Goal: Task Accomplishment & Management: Use online tool/utility

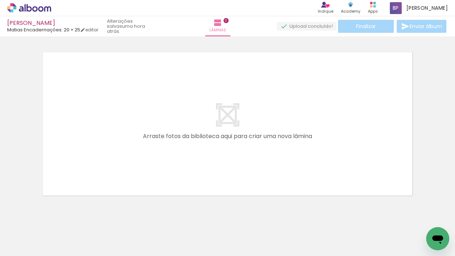
click at [24, 246] on span "Adicionar Fotos" at bounding box center [26, 246] width 22 height 8
click at [0, 0] on input "file" at bounding box center [0, 0] width 0 height 0
click at [35, 244] on span "Adicionar Fotos" at bounding box center [26, 246] width 22 height 8
click at [0, 0] on input "file" at bounding box center [0, 0] width 0 height 0
click at [34, 246] on span "Adicionar Fotos" at bounding box center [26, 246] width 22 height 8
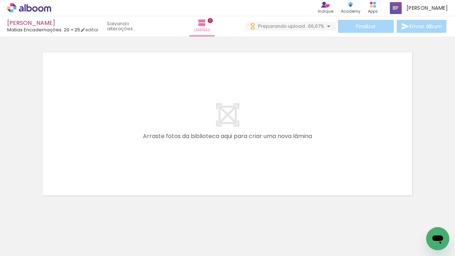
click at [0, 0] on input "file" at bounding box center [0, 0] width 0 height 0
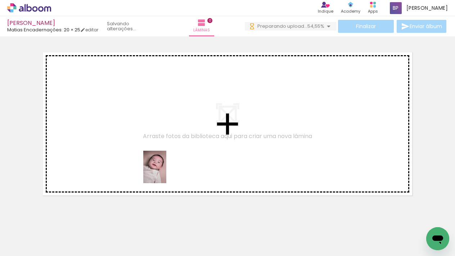
drag, startPoint x: 182, startPoint y: 234, endPoint x: 165, endPoint y: 172, distance: 64.4
click at [165, 172] on quentale-workspace at bounding box center [227, 128] width 455 height 256
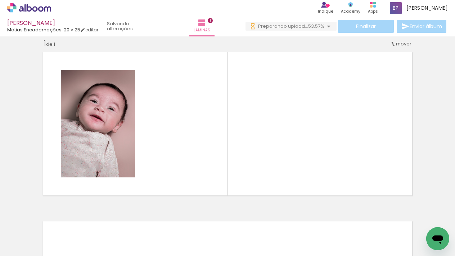
scroll to position [0, 0]
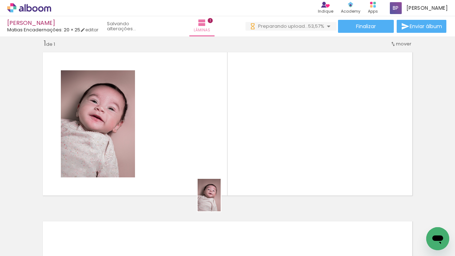
drag, startPoint x: 221, startPoint y: 236, endPoint x: 219, endPoint y: 197, distance: 39.3
click at [219, 197] on quentale-workspace at bounding box center [227, 128] width 455 height 256
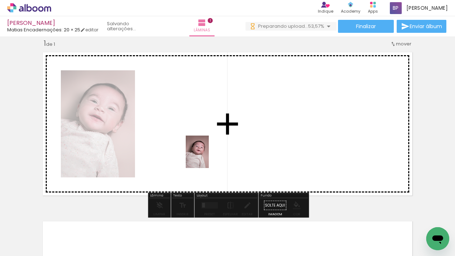
drag, startPoint x: 221, startPoint y: 230, endPoint x: 207, endPoint y: 157, distance: 74.5
click at [207, 157] on quentale-workspace at bounding box center [227, 128] width 455 height 256
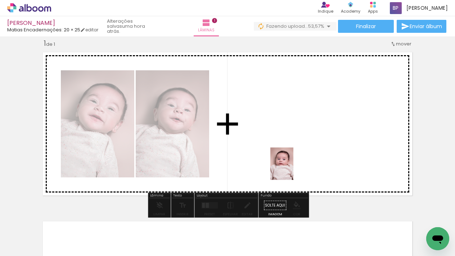
drag, startPoint x: 302, startPoint y: 234, endPoint x: 291, endPoint y: 168, distance: 66.5
click at [291, 168] on quentale-workspace at bounding box center [227, 128] width 455 height 256
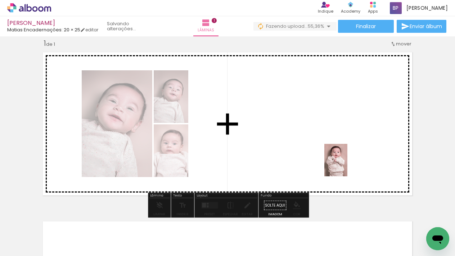
drag, startPoint x: 369, startPoint y: 229, endPoint x: 344, endPoint y: 164, distance: 69.5
click at [344, 164] on quentale-workspace at bounding box center [227, 128] width 455 height 256
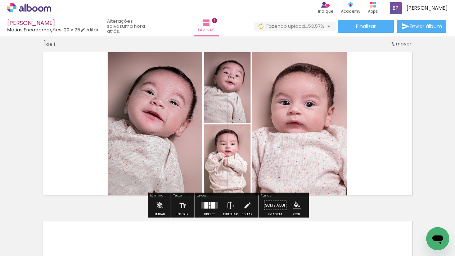
click at [209, 204] on div at bounding box center [209, 203] width 1 height 3
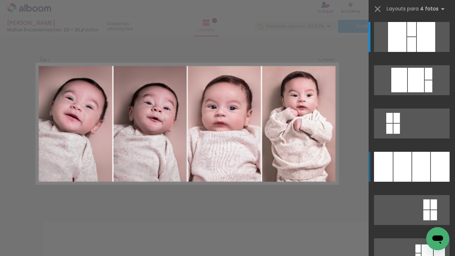
click at [407, 36] on div at bounding box center [411, 29] width 9 height 14
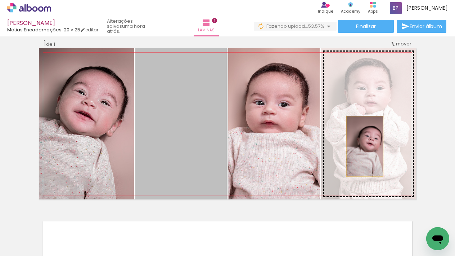
drag, startPoint x: 190, startPoint y: 164, endPoint x: 365, endPoint y: 146, distance: 176.2
click at [0, 0] on slot at bounding box center [0, 0] width 0 height 0
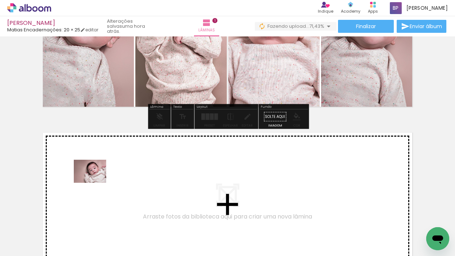
drag, startPoint x: 96, startPoint y: 236, endPoint x: 95, endPoint y: 181, distance: 55.4
click at [95, 181] on quentale-workspace at bounding box center [227, 128] width 455 height 256
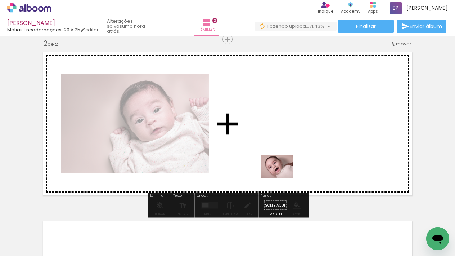
drag, startPoint x: 257, startPoint y: 237, endPoint x: 306, endPoint y: 183, distance: 73.2
click at [285, 170] on quentale-workspace at bounding box center [227, 128] width 455 height 256
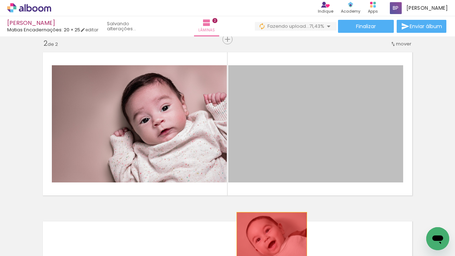
drag, startPoint x: 295, startPoint y: 162, endPoint x: 277, endPoint y: 231, distance: 71.1
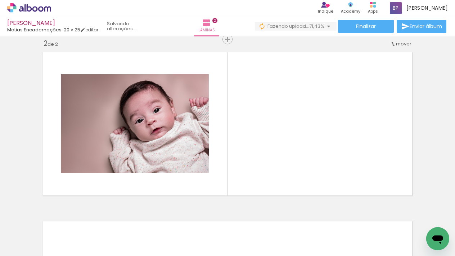
scroll to position [0, 769]
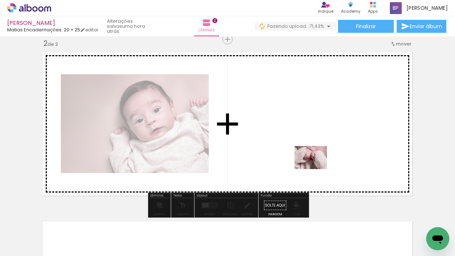
drag, startPoint x: 349, startPoint y: 223, endPoint x: 315, endPoint y: 167, distance: 65.3
click at [315, 167] on quentale-workspace at bounding box center [227, 128] width 455 height 256
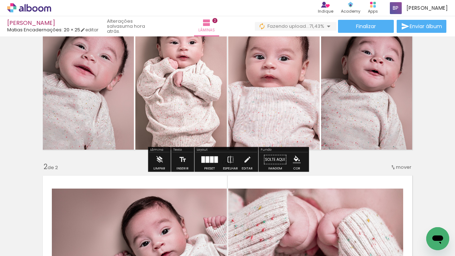
scroll to position [54, 0]
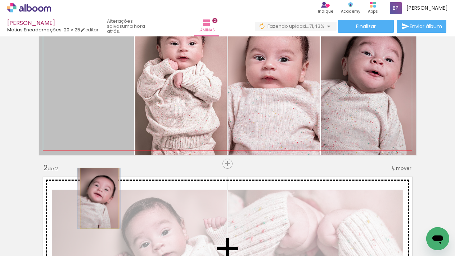
drag, startPoint x: 109, startPoint y: 126, endPoint x: 100, endPoint y: 200, distance: 73.9
click at [100, 200] on div "Inserir lâmina 1 de 2 Inserir lâmina 2 de 2" at bounding box center [227, 238] width 455 height 507
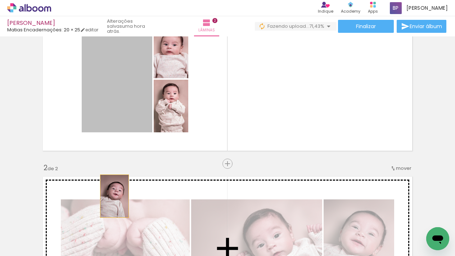
drag, startPoint x: 124, startPoint y: 99, endPoint x: 289, endPoint y: 199, distance: 193.5
click at [114, 196] on div "Inserir lâmina 1 de 2 Inserir lâmina 2 de 2" at bounding box center [227, 238] width 455 height 507
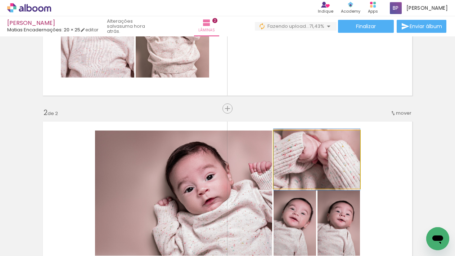
scroll to position [108, 0]
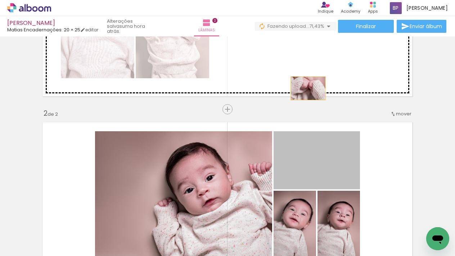
drag, startPoint x: 317, startPoint y: 167, endPoint x: 310, endPoint y: 79, distance: 88.2
click at [310, 79] on div "Inserir lâmina 1 de 2 Inserir lâmina 2 de 2" at bounding box center [227, 184] width 455 height 507
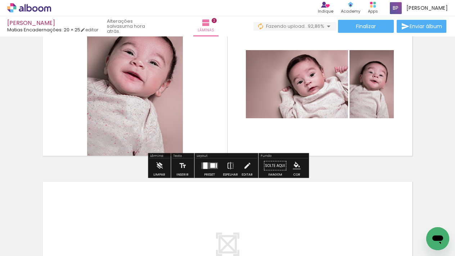
scroll to position [0, 709]
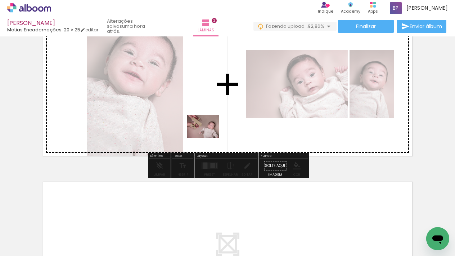
drag, startPoint x: 176, startPoint y: 235, endPoint x: 208, endPoint y: 136, distance: 104.3
click at [208, 136] on quentale-workspace at bounding box center [227, 128] width 455 height 256
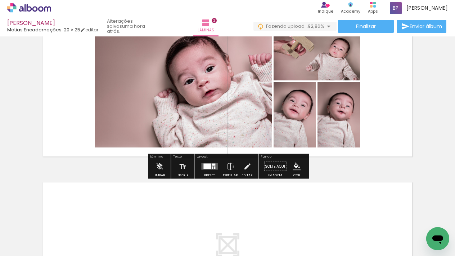
scroll to position [218, 0]
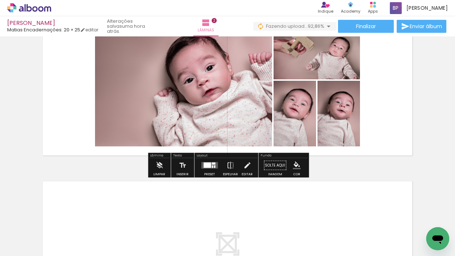
click at [207, 163] on div at bounding box center [207, 164] width 8 height 5
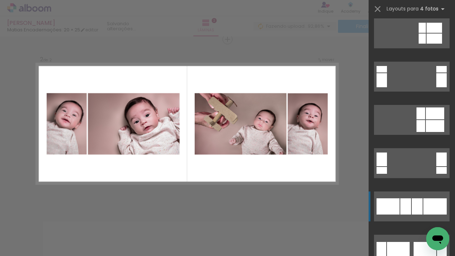
scroll to position [200, 0]
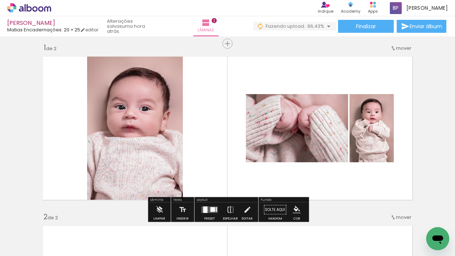
scroll to position [4, 0]
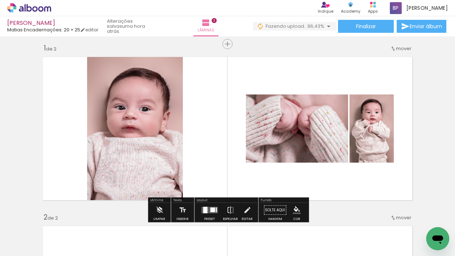
click at [206, 209] on div at bounding box center [205, 210] width 4 height 6
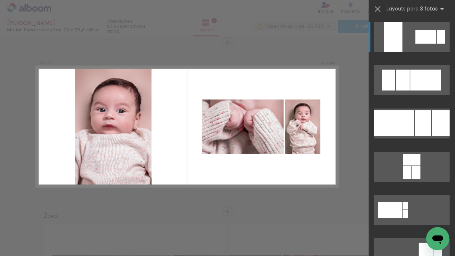
scroll to position [9, 0]
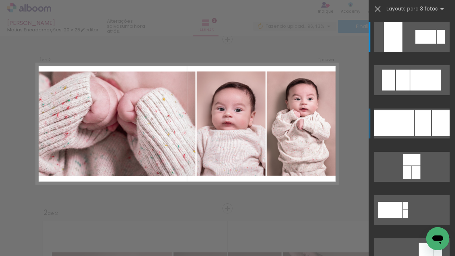
click at [399, 125] on div at bounding box center [394, 123] width 40 height 26
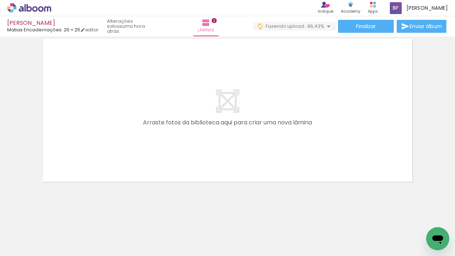
scroll to position [360, 0]
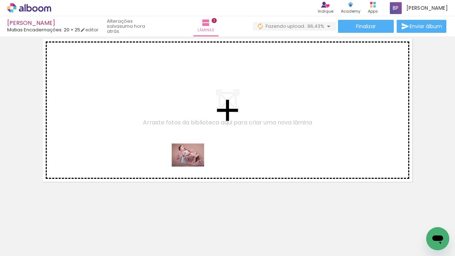
drag, startPoint x: 216, startPoint y: 235, endPoint x: 193, endPoint y: 165, distance: 74.2
click at [193, 165] on quentale-workspace at bounding box center [227, 128] width 455 height 256
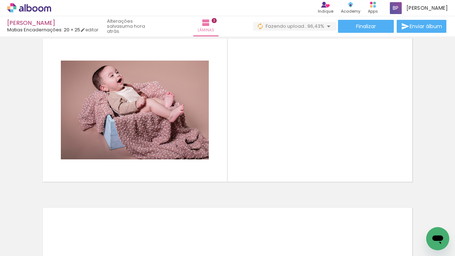
scroll to position [347, 0]
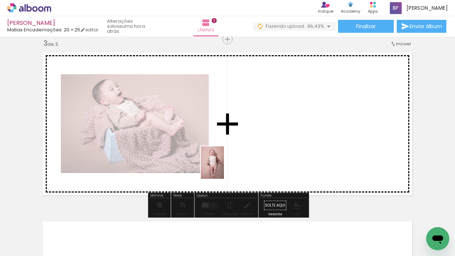
drag, startPoint x: 180, startPoint y: 224, endPoint x: 147, endPoint y: 231, distance: 33.3
click at [224, 167] on quentale-workspace at bounding box center [227, 128] width 455 height 256
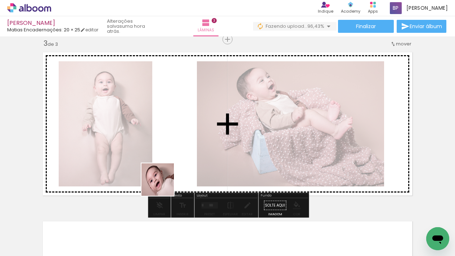
drag, startPoint x: 140, startPoint y: 235, endPoint x: 142, endPoint y: 230, distance: 5.3
click at [165, 179] on quentale-workspace at bounding box center [227, 128] width 455 height 256
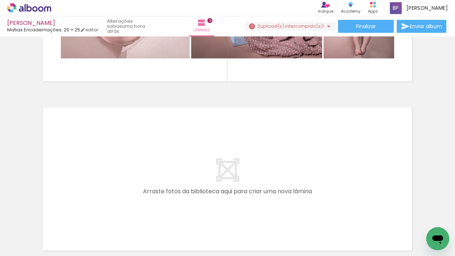
scroll to position [0, 823]
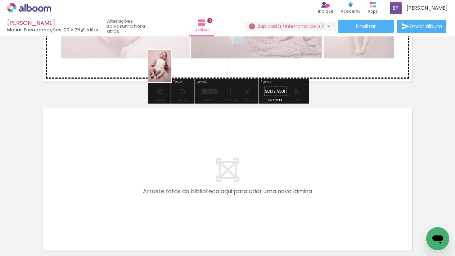
drag, startPoint x: 103, startPoint y: 230, endPoint x: 238, endPoint y: 105, distance: 183.9
click at [170, 71] on quentale-workspace at bounding box center [227, 128] width 455 height 256
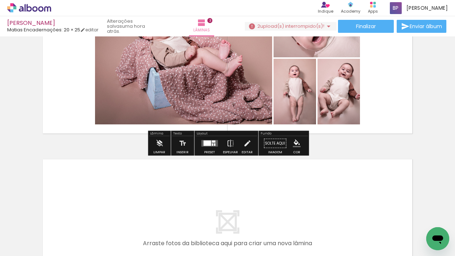
scroll to position [397, 0]
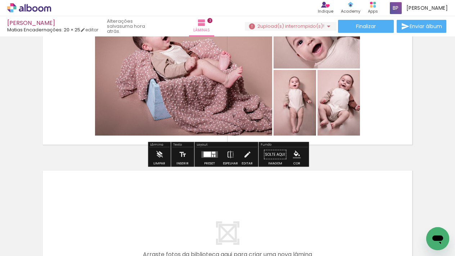
click at [206, 153] on div at bounding box center [207, 154] width 8 height 5
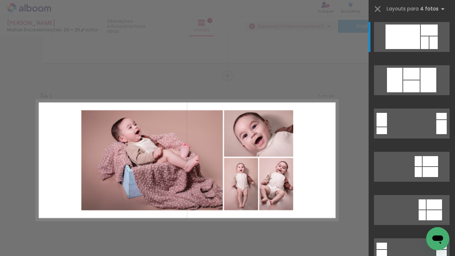
scroll to position [310, 0]
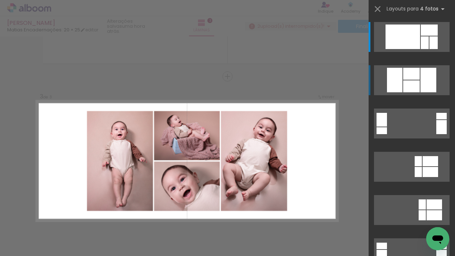
drag, startPoint x: 398, startPoint y: 86, endPoint x: 404, endPoint y: 87, distance: 6.4
click at [398, 86] on div at bounding box center [394, 80] width 15 height 24
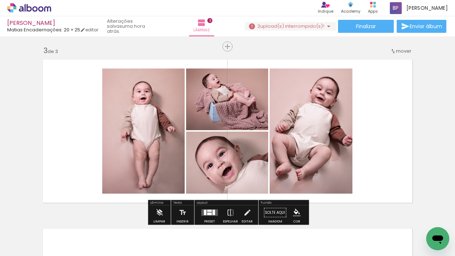
scroll to position [342, 0]
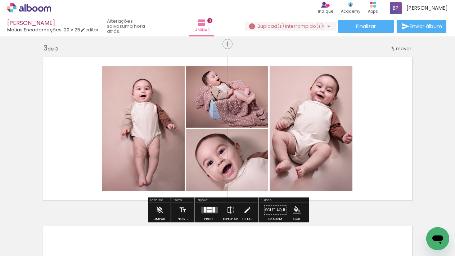
drag, startPoint x: 208, startPoint y: 208, endPoint x: 330, endPoint y: 152, distance: 134.8
click at [208, 208] on div at bounding box center [209, 208] width 5 height 2
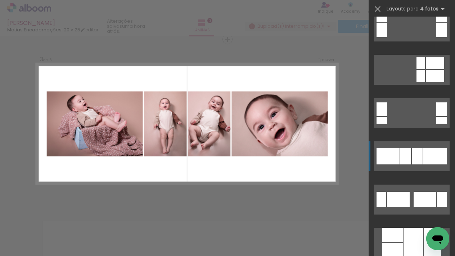
scroll to position [230, 0]
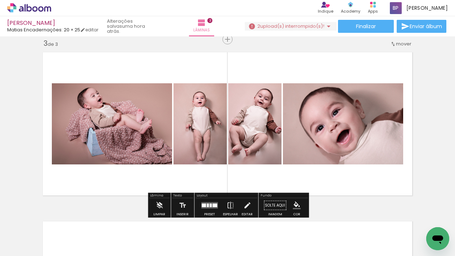
click at [207, 207] on quentale-layouter at bounding box center [209, 205] width 17 height 6
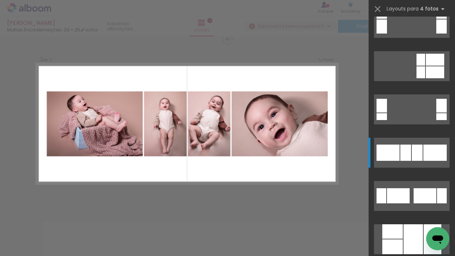
scroll to position [346, 0]
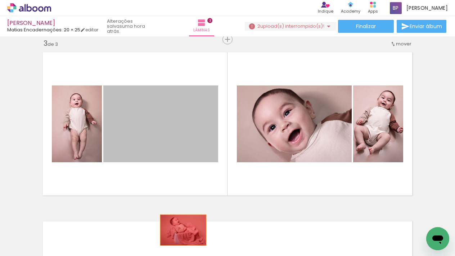
drag, startPoint x: 187, startPoint y: 145, endPoint x: 224, endPoint y: 205, distance: 70.1
click at [183, 230] on quentale-workspace at bounding box center [227, 128] width 455 height 256
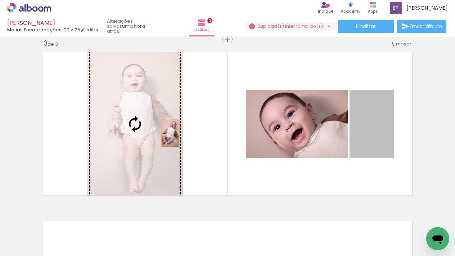
drag, startPoint x: 373, startPoint y: 134, endPoint x: 176, endPoint y: 131, distance: 196.9
click at [0, 0] on slot at bounding box center [0, 0] width 0 height 0
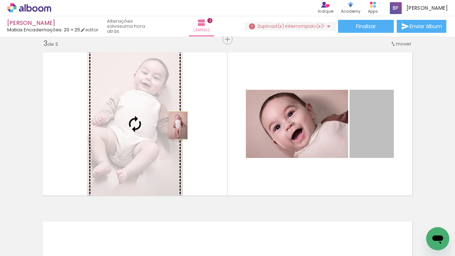
drag, startPoint x: 367, startPoint y: 131, endPoint x: 178, endPoint y: 125, distance: 189.1
click at [0, 0] on slot at bounding box center [0, 0] width 0 height 0
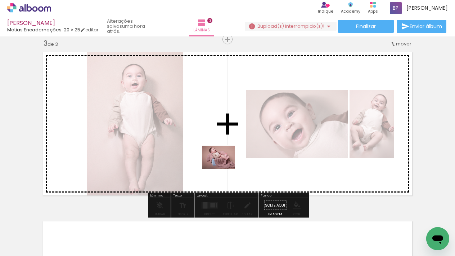
drag, startPoint x: 225, startPoint y: 231, endPoint x: 248, endPoint y: 168, distance: 67.1
click at [224, 167] on quentale-workspace at bounding box center [227, 128] width 455 height 256
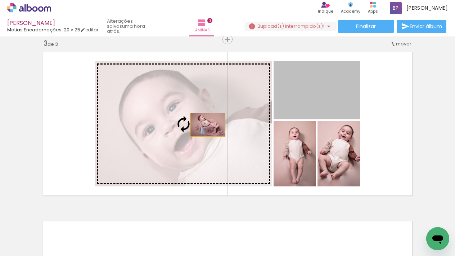
drag, startPoint x: 323, startPoint y: 111, endPoint x: 207, endPoint y: 125, distance: 116.4
click at [0, 0] on slot at bounding box center [0, 0] width 0 height 0
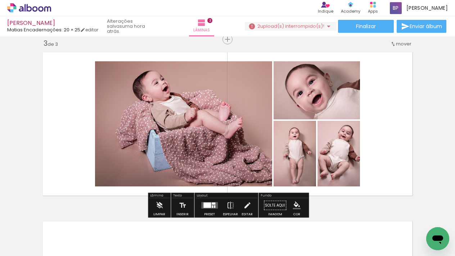
click at [208, 204] on div at bounding box center [207, 204] width 8 height 5
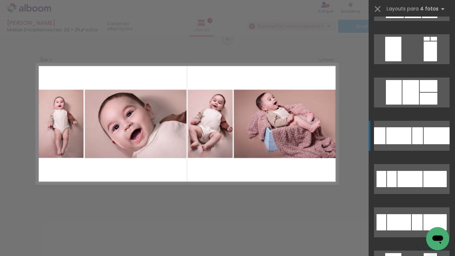
scroll to position [1414, 0]
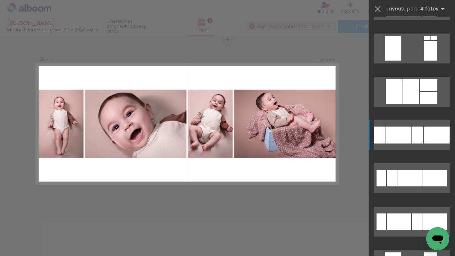
click at [421, 91] on div at bounding box center [429, 85] width 18 height 12
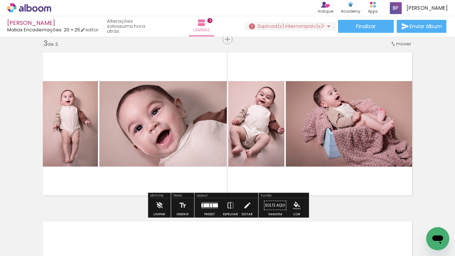
drag, startPoint x: 213, startPoint y: 202, endPoint x: 353, endPoint y: 196, distance: 139.4
click at [213, 202] on quentale-layouter at bounding box center [209, 205] width 17 height 6
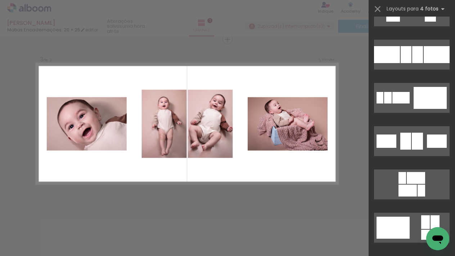
scroll to position [1761, 0]
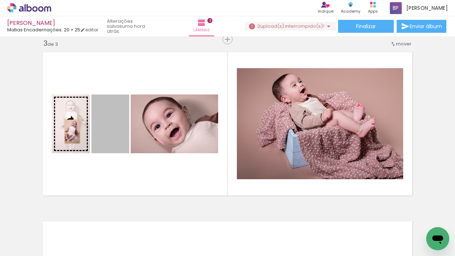
drag, startPoint x: 110, startPoint y: 137, endPoint x: 88, endPoint y: 137, distance: 21.6
click at [0, 0] on slot at bounding box center [0, 0] width 0 height 0
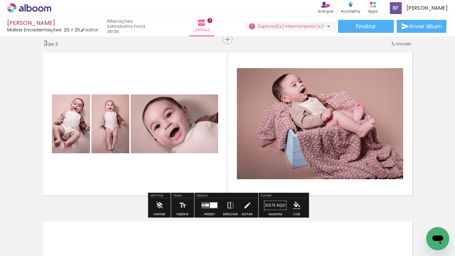
drag, startPoint x: 161, startPoint y: 177, endPoint x: 172, endPoint y: 173, distance: 11.8
click at [162, 177] on quentale-layouter at bounding box center [227, 123] width 377 height 151
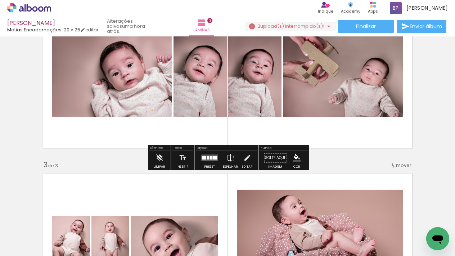
scroll to position [226, 0]
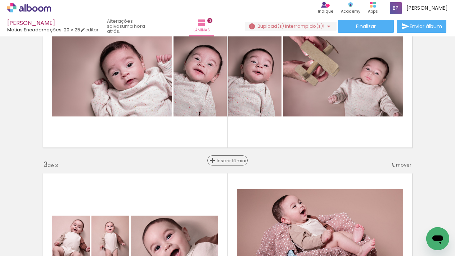
click at [226, 161] on span "Inserir lâmina" at bounding box center [231, 160] width 28 height 5
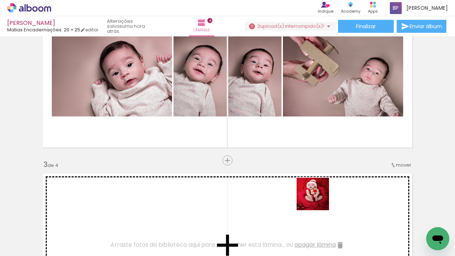
drag, startPoint x: 362, startPoint y: 217, endPoint x: 415, endPoint y: 226, distance: 53.7
click at [302, 194] on quentale-workspace at bounding box center [227, 128] width 455 height 256
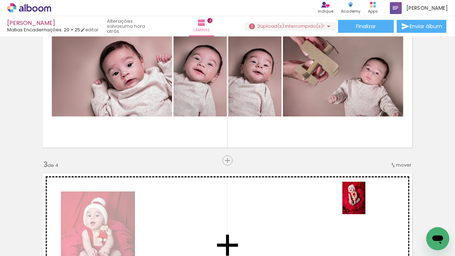
drag, startPoint x: 423, startPoint y: 226, endPoint x: 354, endPoint y: 198, distance: 74.3
click at [354, 198] on quentale-workspace at bounding box center [227, 128] width 455 height 256
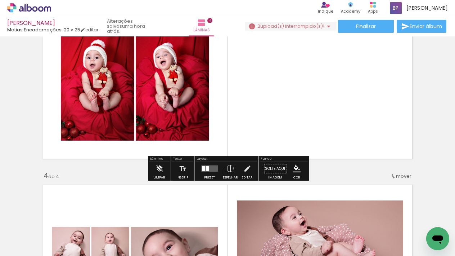
scroll to position [387, 0]
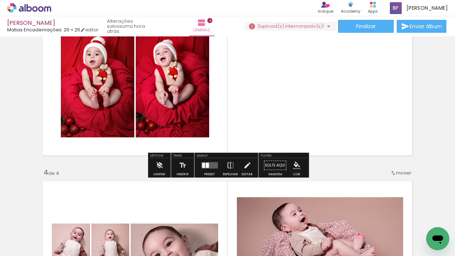
click at [208, 166] on quentale-layouter at bounding box center [209, 165] width 17 height 6
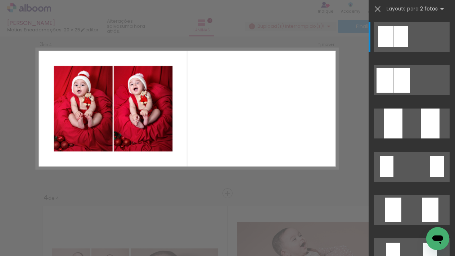
scroll to position [347, 0]
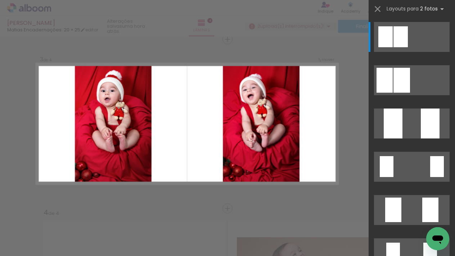
drag, startPoint x: 412, startPoint y: 126, endPoint x: 323, endPoint y: 141, distance: 90.6
click at [412, 125] on quentale-layouter at bounding box center [412, 123] width 76 height 30
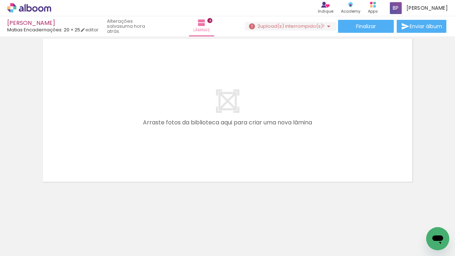
scroll to position [0, 1153]
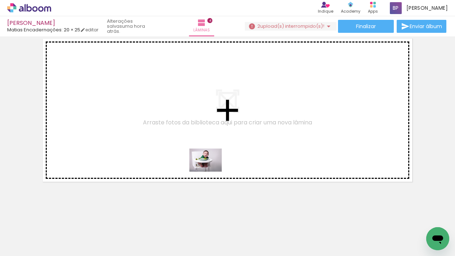
drag, startPoint x: 250, startPoint y: 228, endPoint x: 206, endPoint y: 160, distance: 80.9
click at [206, 160] on quentale-workspace at bounding box center [227, 128] width 455 height 256
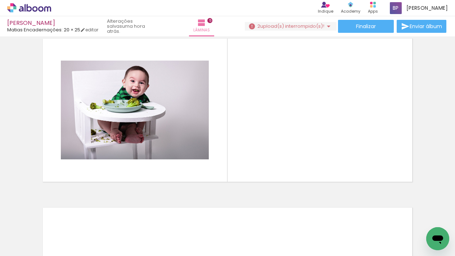
scroll to position [684, 0]
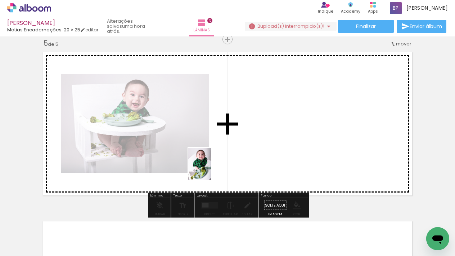
drag, startPoint x: 174, startPoint y: 233, endPoint x: 226, endPoint y: 162, distance: 87.6
click at [226, 162] on quentale-workspace at bounding box center [227, 128] width 455 height 256
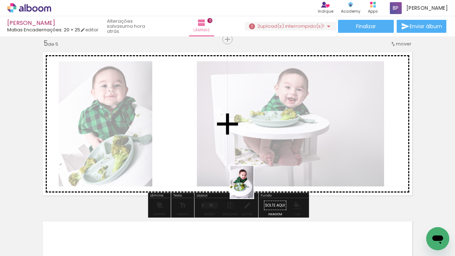
drag, startPoint x: 223, startPoint y: 226, endPoint x: 298, endPoint y: 229, distance: 74.6
click at [252, 186] on quentale-workspace at bounding box center [227, 128] width 455 height 256
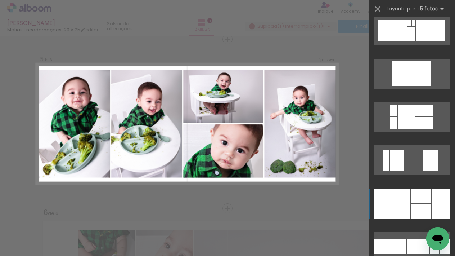
scroll to position [494, 0]
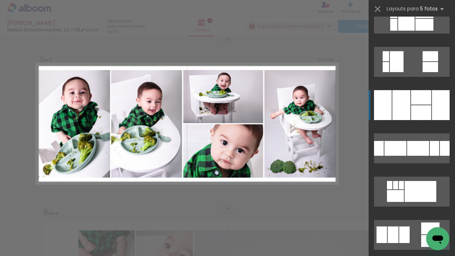
click at [416, 106] on div at bounding box center [421, 112] width 20 height 15
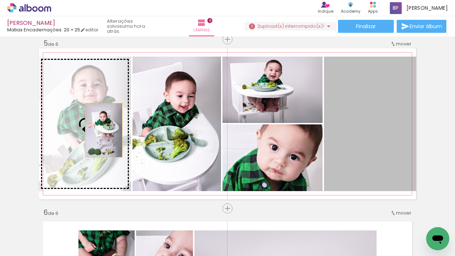
drag, startPoint x: 369, startPoint y: 132, endPoint x: 303, endPoint y: 140, distance: 66.7
click at [0, 0] on slot at bounding box center [0, 0] width 0 height 0
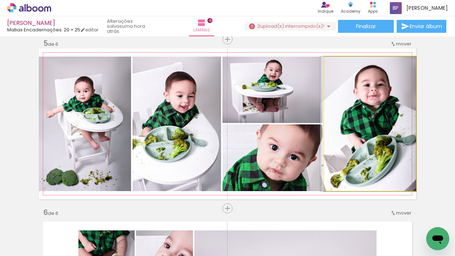
drag, startPoint x: 371, startPoint y: 143, endPoint x: 361, endPoint y: 143, distance: 9.7
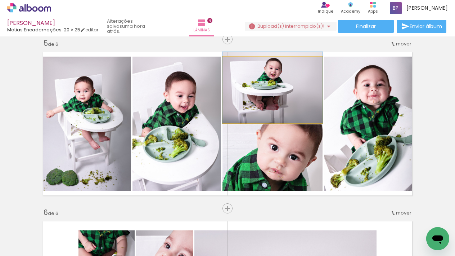
drag, startPoint x: 280, startPoint y: 105, endPoint x: 292, endPoint y: 103, distance: 11.4
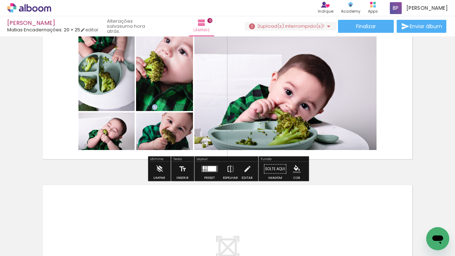
scroll to position [890, 0]
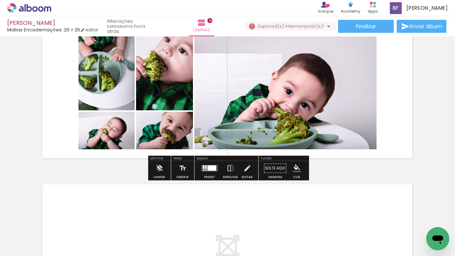
click at [205, 167] on div at bounding box center [205, 167] width 1 height 4
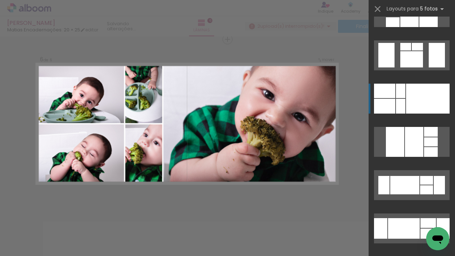
scroll to position [554, 0]
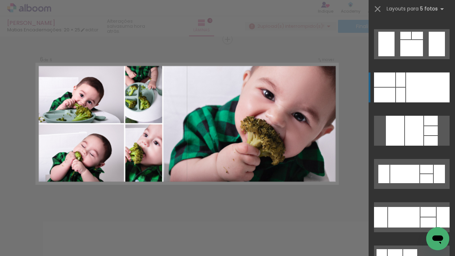
click at [429, 94] on div at bounding box center [428, 87] width 44 height 30
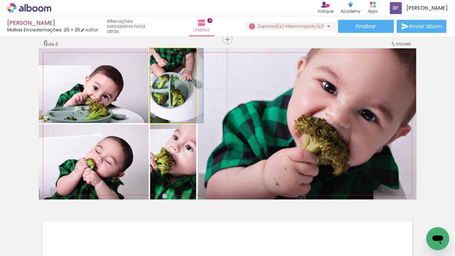
drag, startPoint x: 176, startPoint y: 108, endPoint x: 228, endPoint y: 123, distance: 53.6
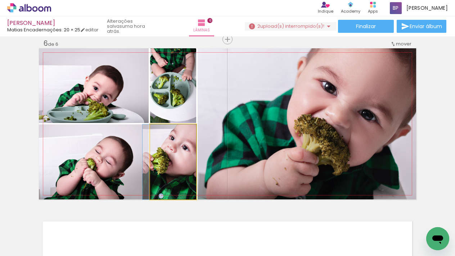
drag, startPoint x: 181, startPoint y: 166, endPoint x: 164, endPoint y: 166, distance: 16.9
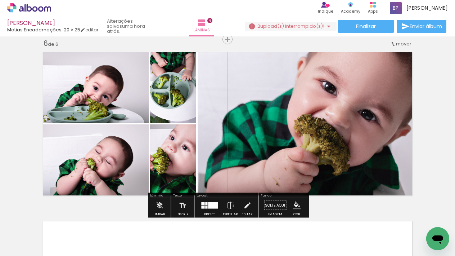
scroll to position [0, 0]
drag, startPoint x: 440, startPoint y: 169, endPoint x: 439, endPoint y: 164, distance: 5.2
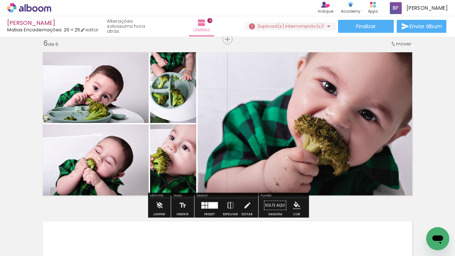
drag, startPoint x: 229, startPoint y: 40, endPoint x: 261, endPoint y: 52, distance: 34.8
click at [232, 40] on span "Inserir lâmina" at bounding box center [246, 39] width 28 height 5
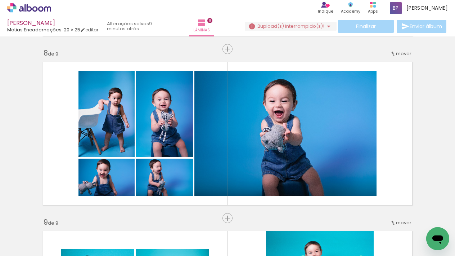
scroll to position [0, 1776]
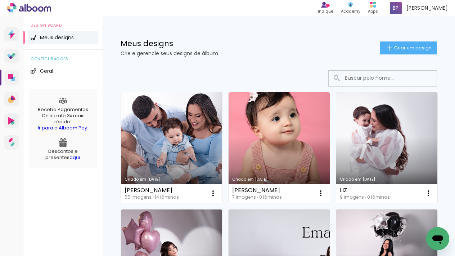
click at [186, 127] on link "Criado em [DATE]" at bounding box center [171, 147] width 101 height 111
click at [184, 121] on link "Criado em [DATE]" at bounding box center [171, 147] width 101 height 111
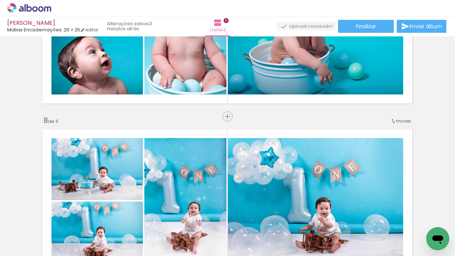
scroll to position [0, 1750]
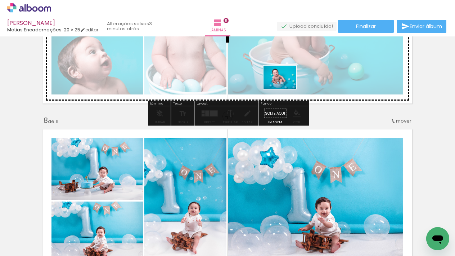
drag, startPoint x: 295, startPoint y: 238, endPoint x: 285, endPoint y: 87, distance: 151.2
click at [285, 87] on quentale-workspace at bounding box center [227, 128] width 455 height 256
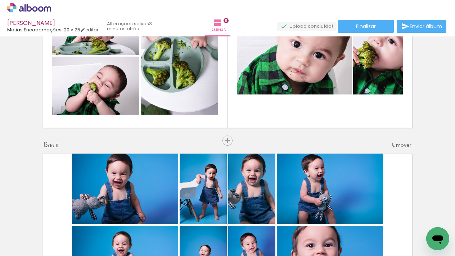
scroll to position [801, 0]
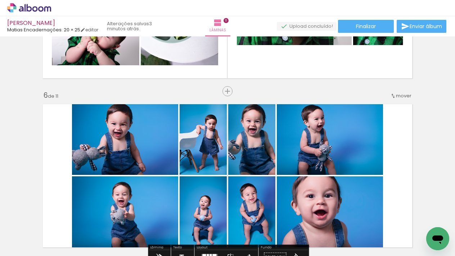
click at [404, 94] on span "mover" at bounding box center [403, 95] width 15 height 7
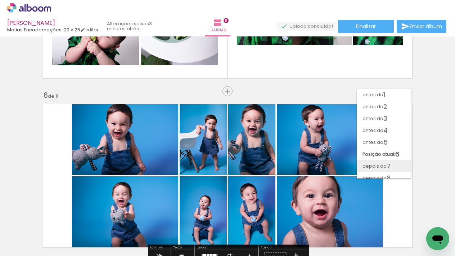
click at [379, 162] on span "depois da" at bounding box center [374, 166] width 24 height 12
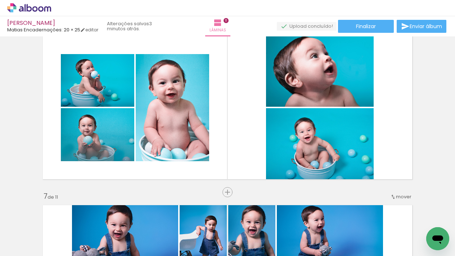
scroll to position [872, 0]
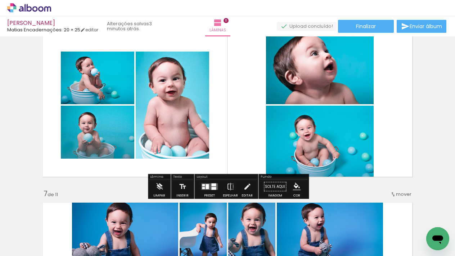
click at [206, 184] on div at bounding box center [207, 186] width 3 height 5
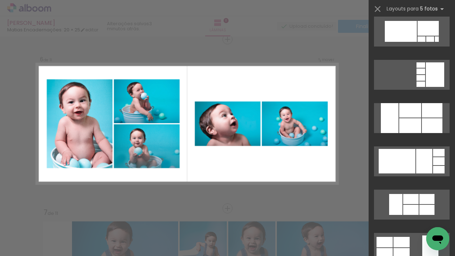
scroll to position [233, 0]
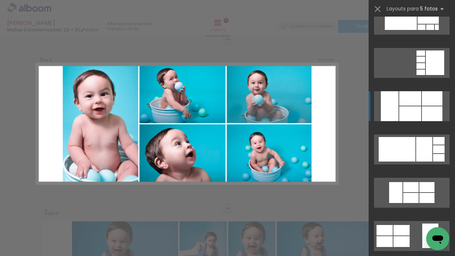
click at [416, 113] on div at bounding box center [410, 113] width 22 height 15
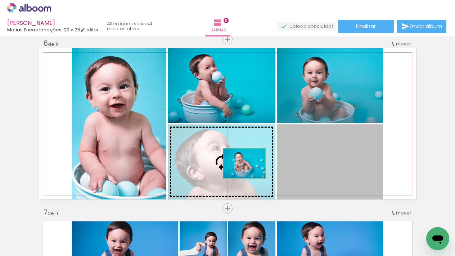
drag, startPoint x: 319, startPoint y: 161, endPoint x: 244, endPoint y: 163, distance: 74.6
click at [0, 0] on slot at bounding box center [0, 0] width 0 height 0
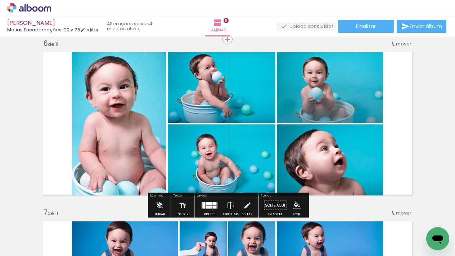
scroll to position [0, 0]
click at [361, 21] on paper-button "Finalizar" at bounding box center [366, 26] width 56 height 13
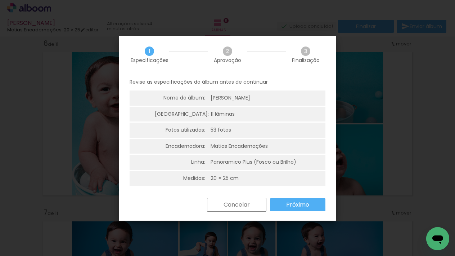
click at [0, 0] on slot "Próximo" at bounding box center [0, 0] width 0 height 0
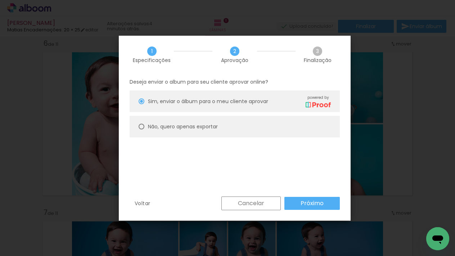
click at [0, 0] on slot "Próximo" at bounding box center [0, 0] width 0 height 0
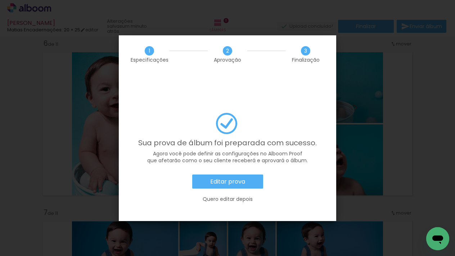
click at [0, 0] on slot "Editar prova" at bounding box center [0, 0] width 0 height 0
